Goal: Information Seeking & Learning: Understand process/instructions

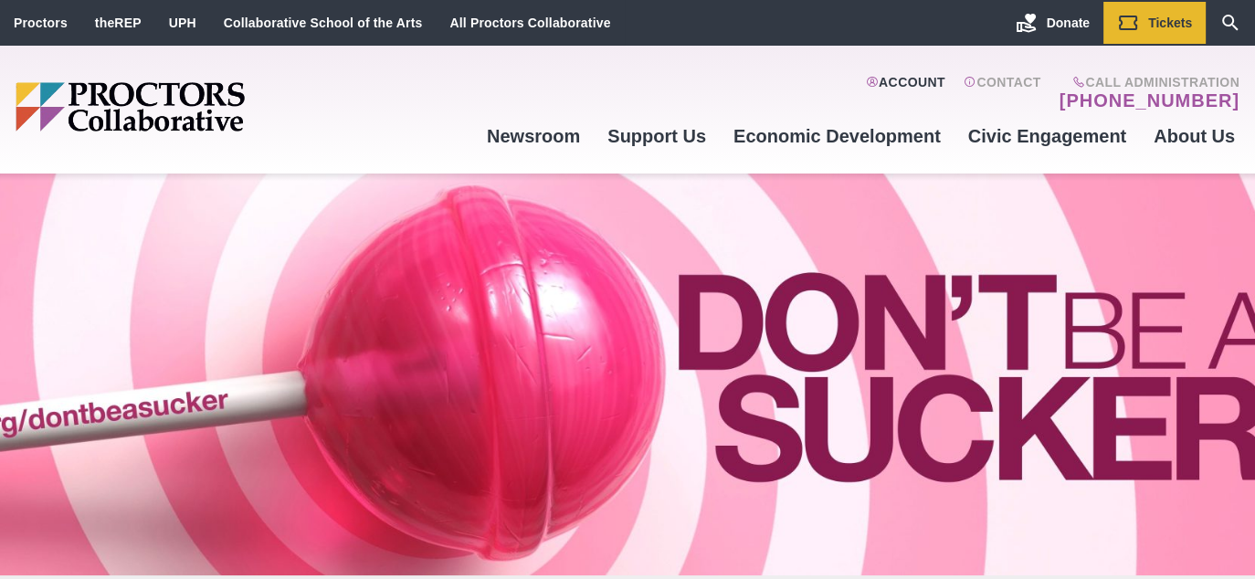
click at [913, 80] on link "Account" at bounding box center [905, 93] width 79 height 37
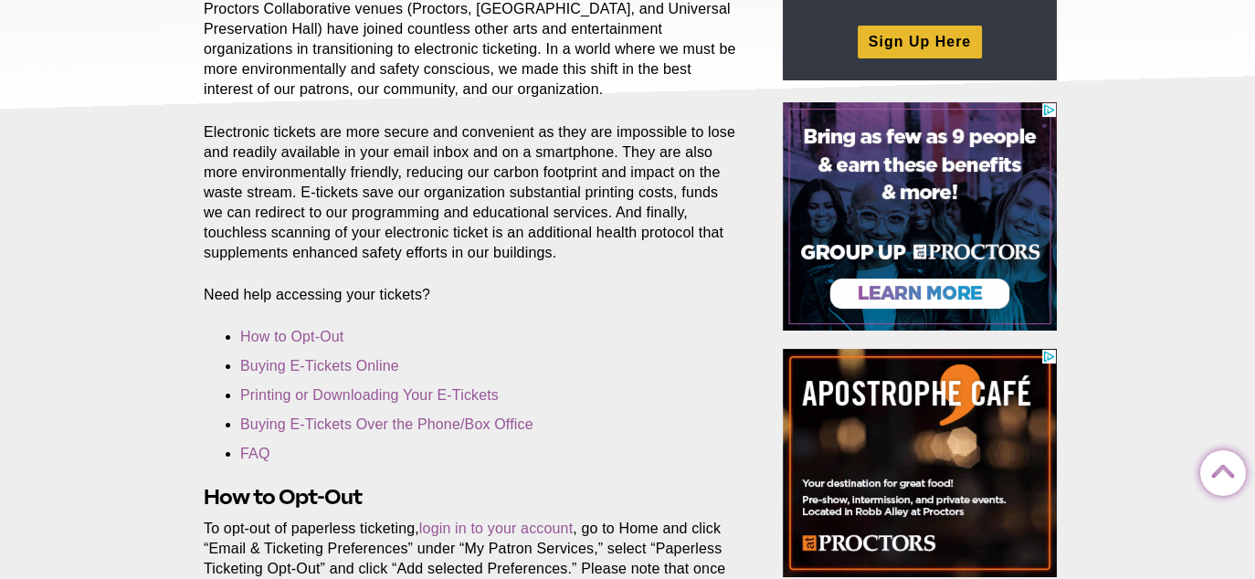
scroll to position [329, 0]
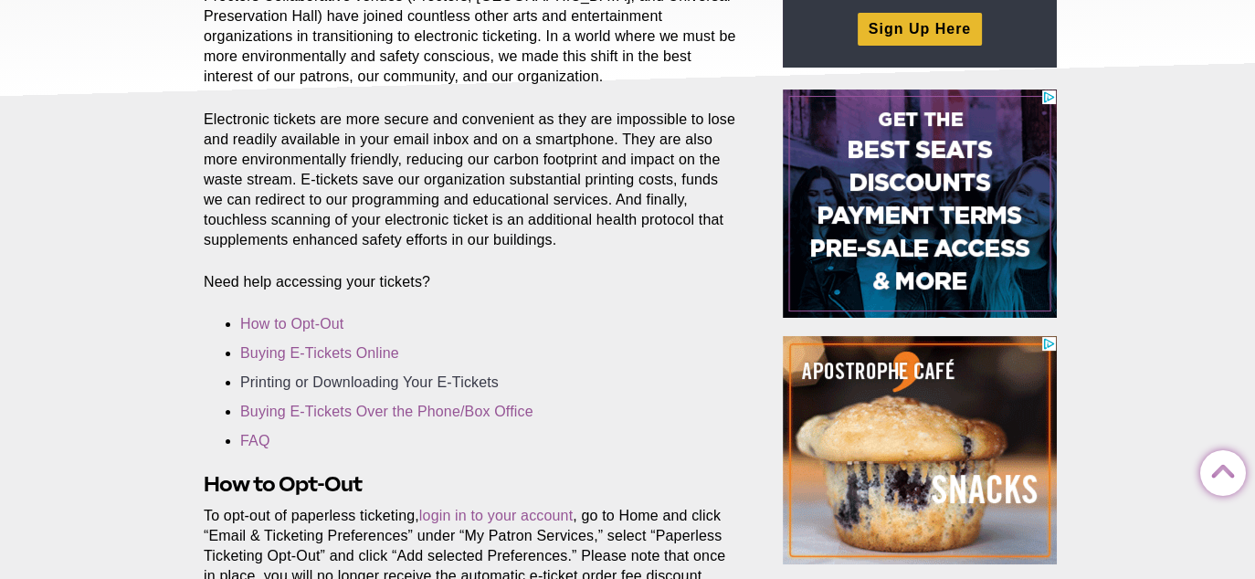
click at [384, 389] on link "Printing or Downloading Your E-Tickets" at bounding box center [369, 382] width 258 height 16
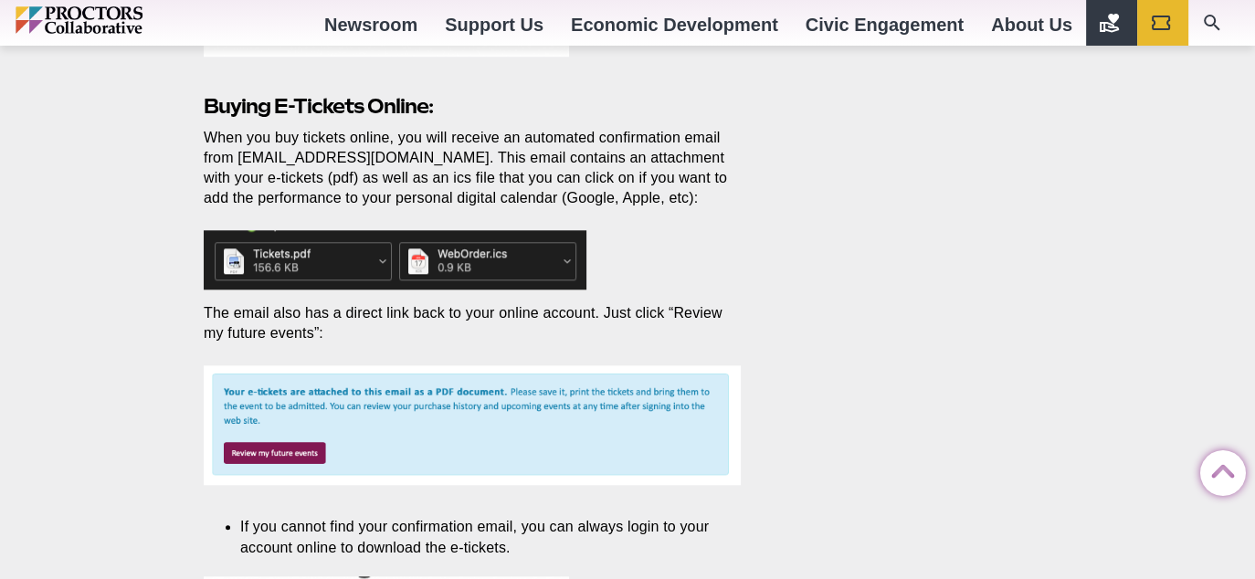
scroll to position [1876, 0]
